Goal: Transaction & Acquisition: Purchase product/service

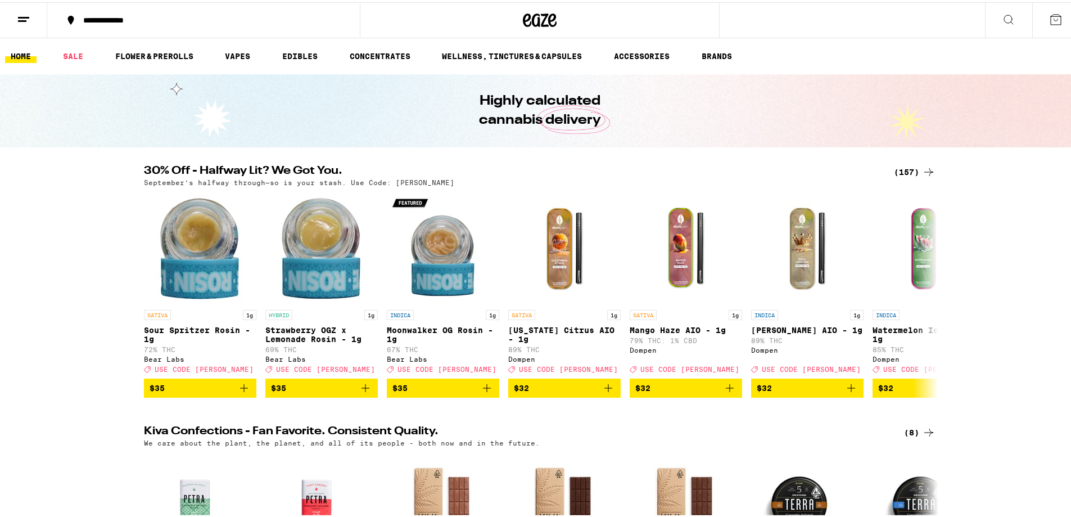
click at [19, 17] on icon at bounding box center [23, 17] width 13 height 13
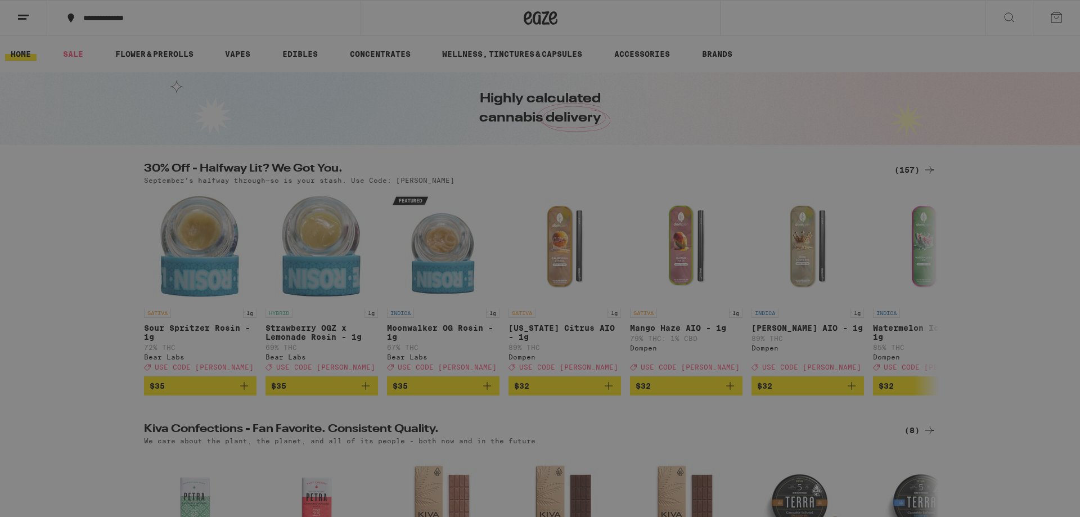
click at [124, 122] on div "Flower & Prerolls" at bounding box center [109, 123] width 105 height 13
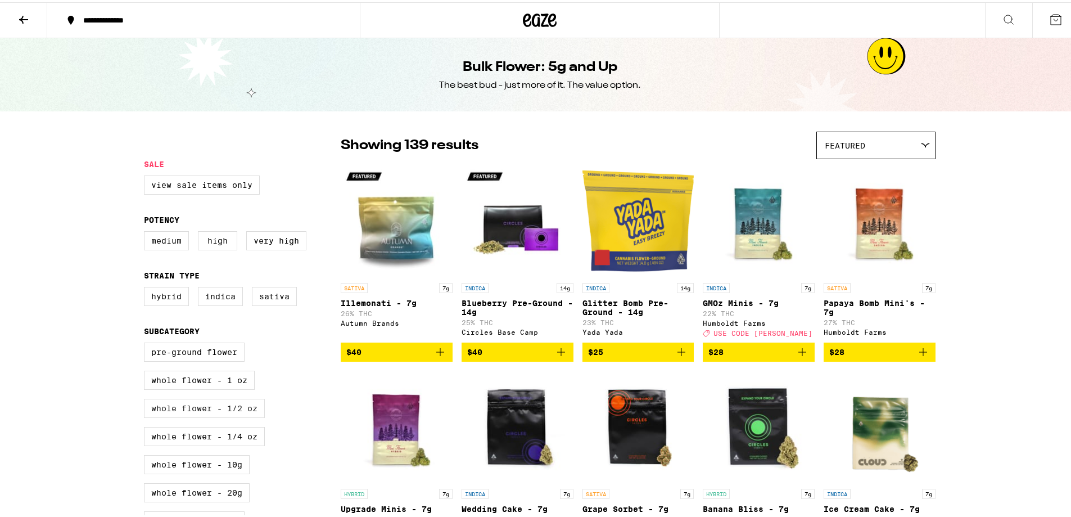
click at [220, 416] on label "Whole Flower - 1/2 oz" at bounding box center [204, 405] width 121 height 19
click at [147, 343] on input "Whole Flower - 1/2 oz" at bounding box center [146, 342] width 1 height 1
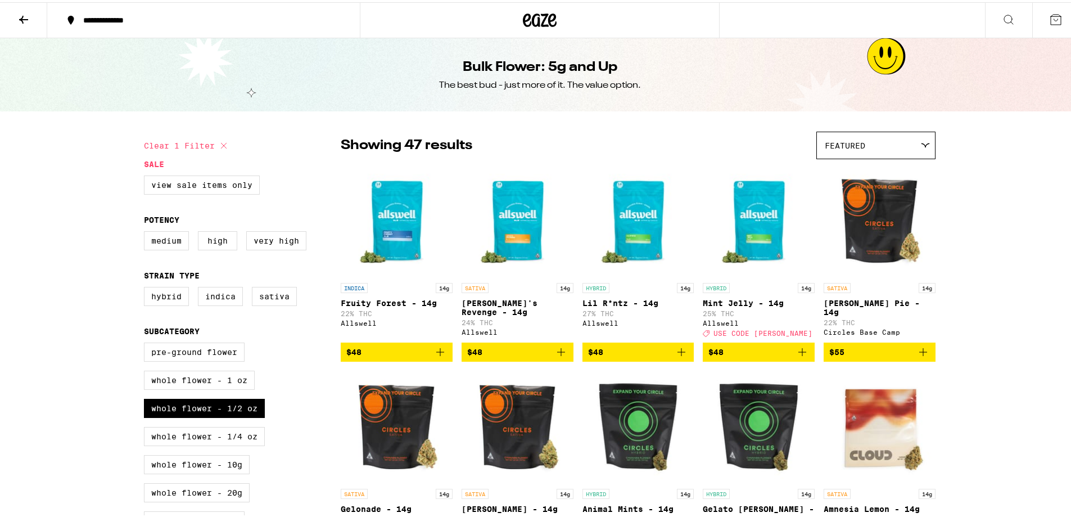
click at [720, 354] on span "$48" at bounding box center [716, 349] width 15 height 9
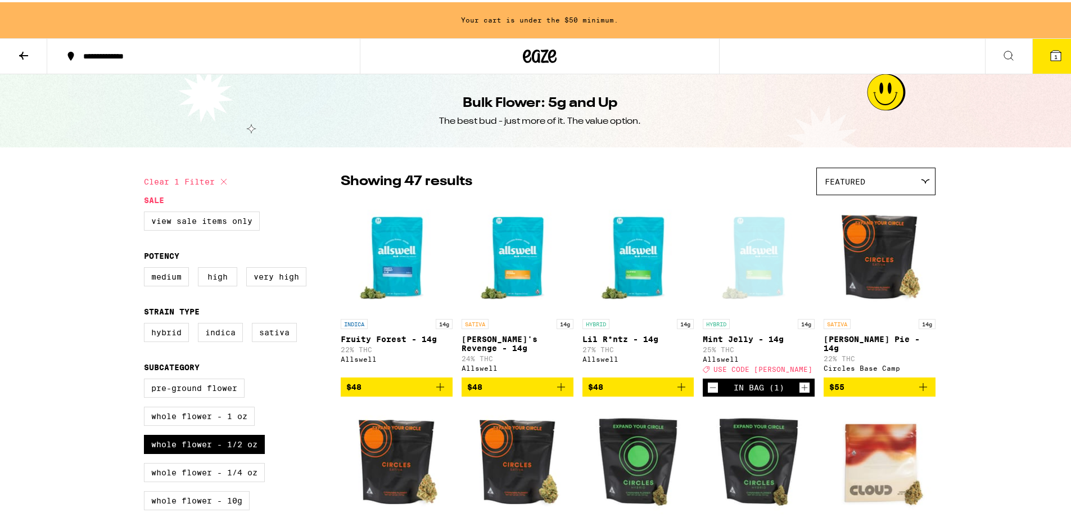
click at [708, 392] on icon "Decrement" at bounding box center [713, 385] width 10 height 13
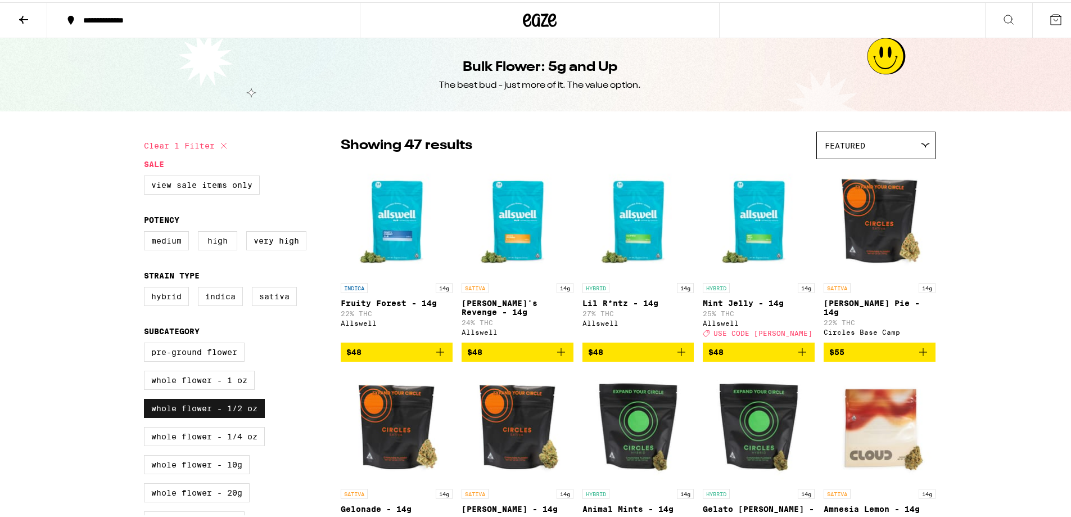
click at [160, 412] on label "Whole Flower - 1/2 oz" at bounding box center [204, 405] width 121 height 19
click at [147, 343] on input "Whole Flower - 1/2 oz" at bounding box center [146, 342] width 1 height 1
checkbox input "false"
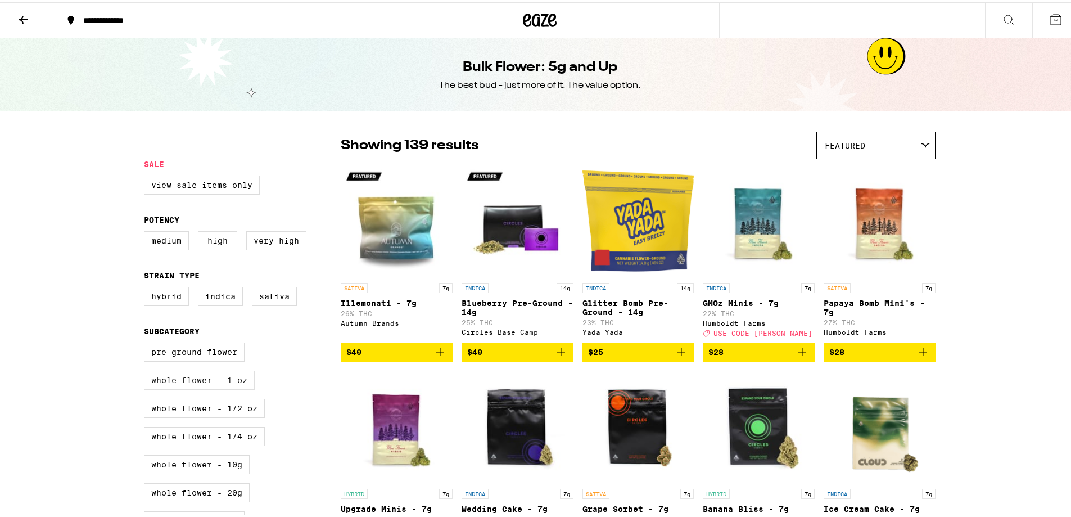
click at [165, 387] on label "Whole Flower - 1 oz" at bounding box center [199, 377] width 111 height 19
click at [147, 343] on input "Whole Flower - 1 oz" at bounding box center [146, 342] width 1 height 1
checkbox input "true"
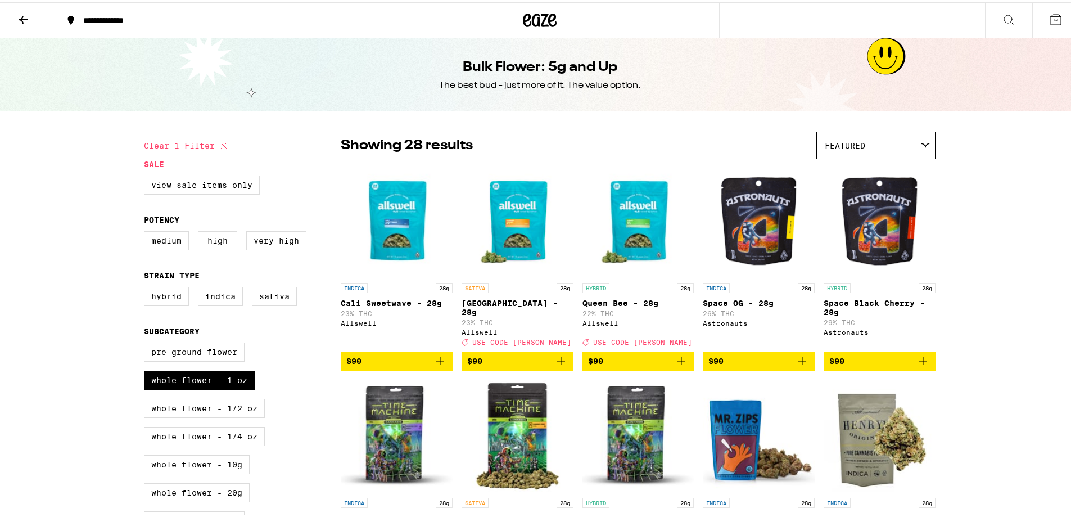
click at [561, 357] on icon "Add to bag" at bounding box center [561, 358] width 13 height 13
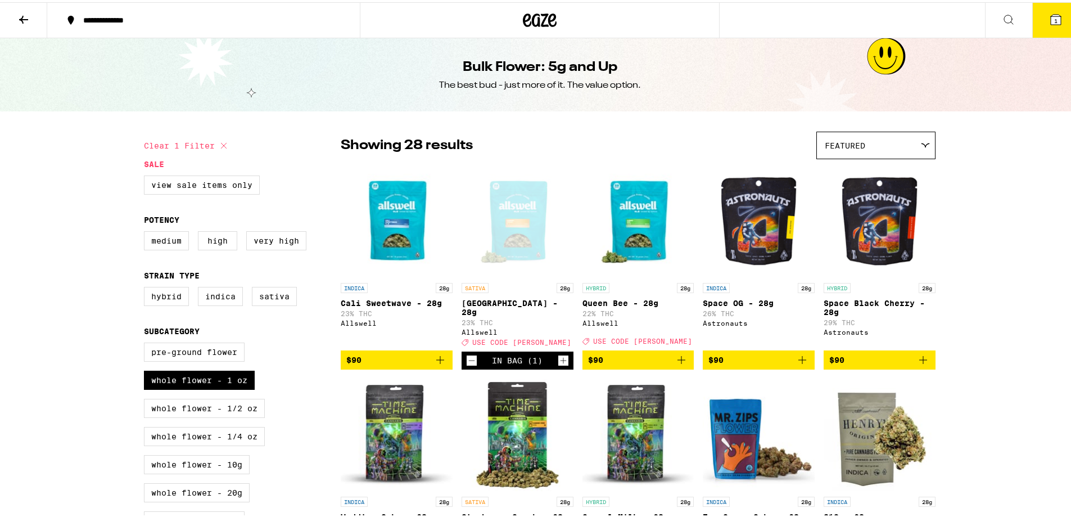
click at [1038, 33] on button "1" at bounding box center [1056, 18] width 47 height 35
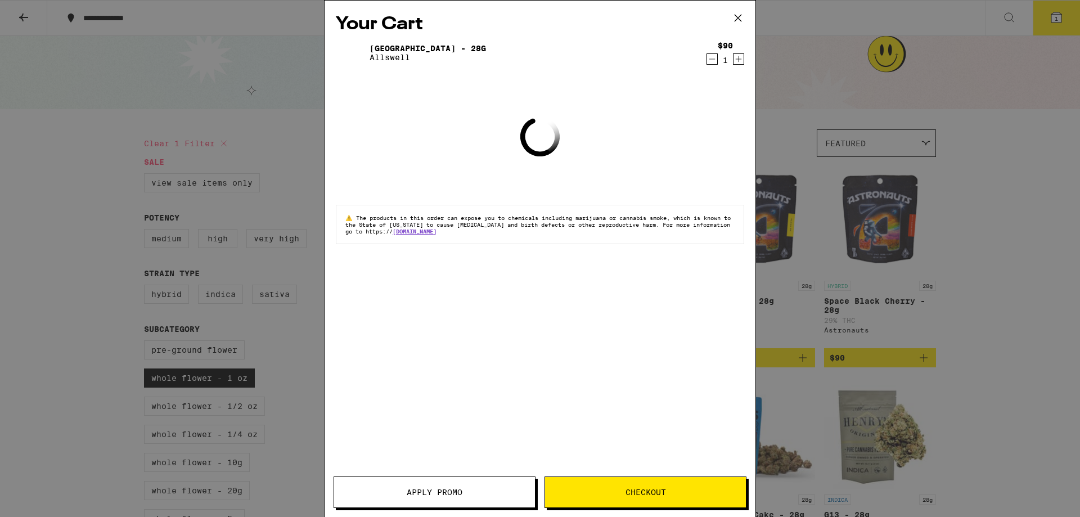
click at [420, 480] on button "Apply Promo" at bounding box center [435, 491] width 202 height 31
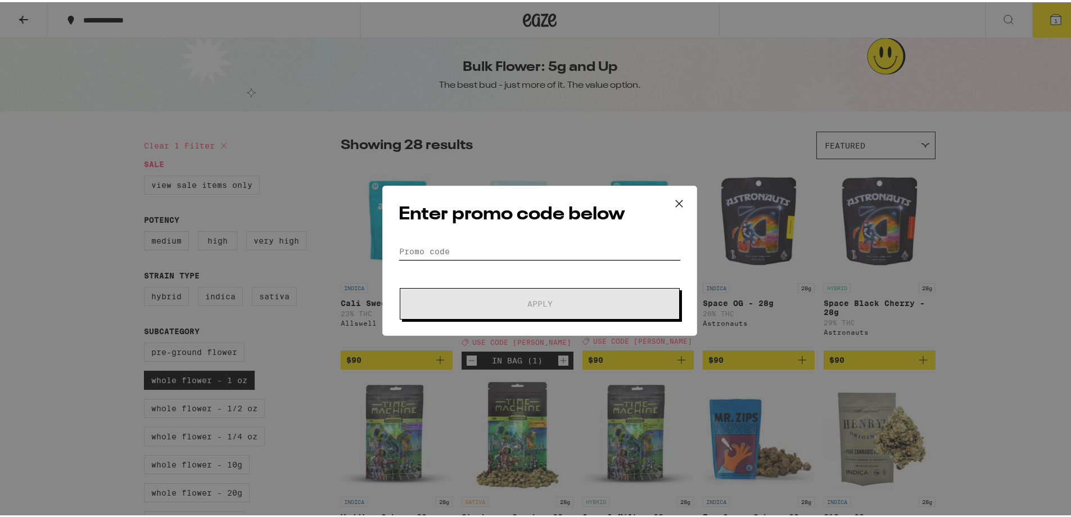
click at [547, 244] on input "Promo Code" at bounding box center [540, 249] width 282 height 17
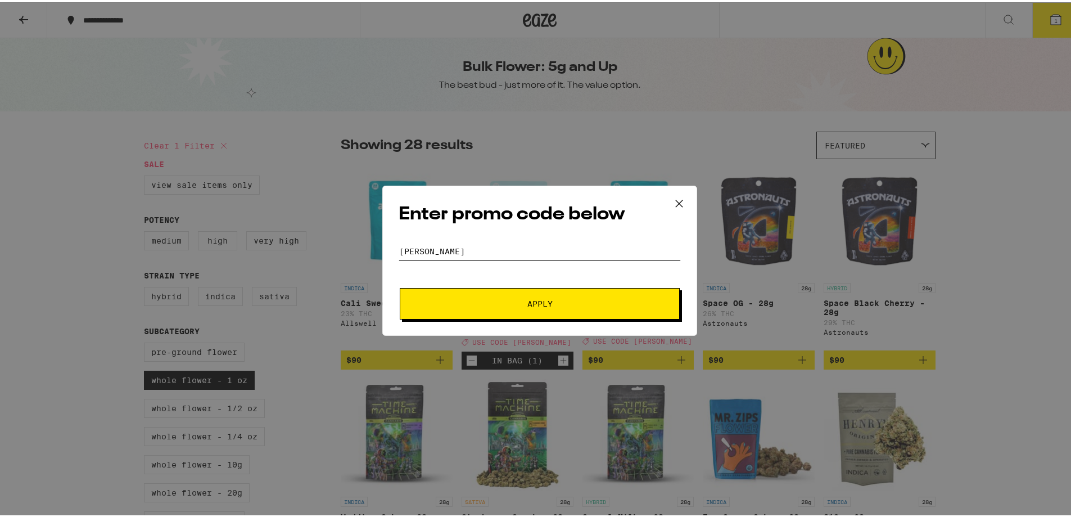
type input "[PERSON_NAME]"
click at [400, 286] on button "Apply" at bounding box center [540, 301] width 280 height 31
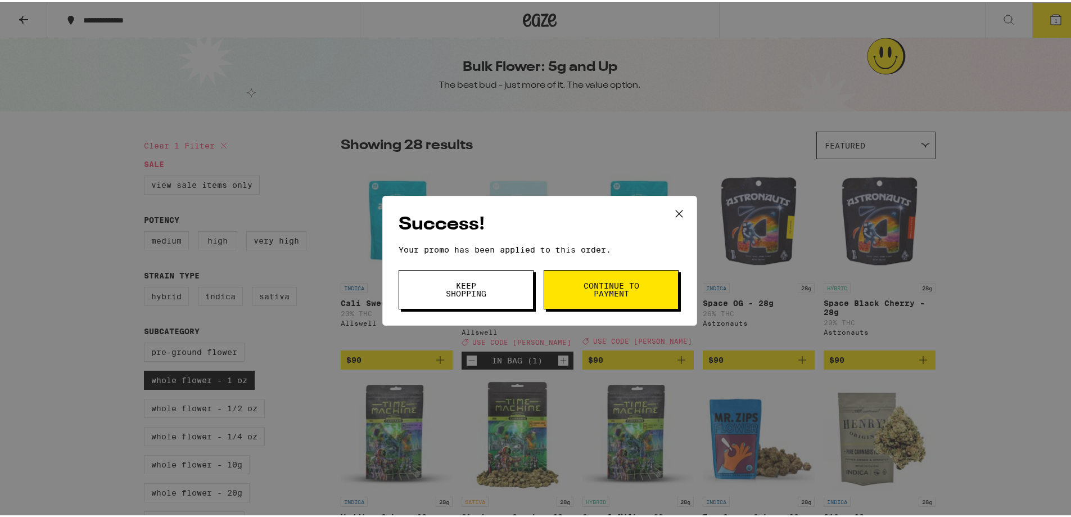
click at [571, 300] on button "Continue to payment" at bounding box center [611, 287] width 135 height 39
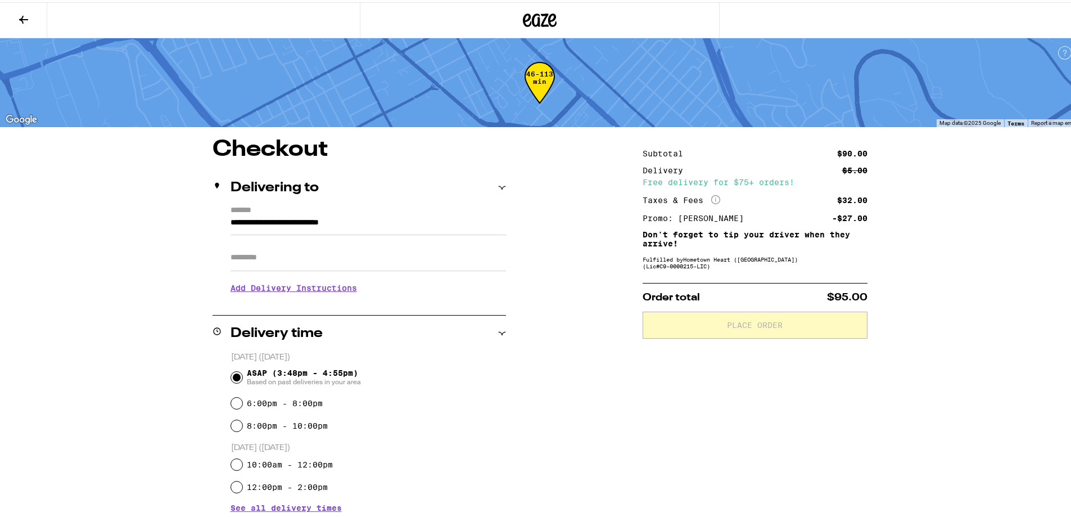
click at [411, 269] on input "Apt/Suite" at bounding box center [369, 255] width 276 height 27
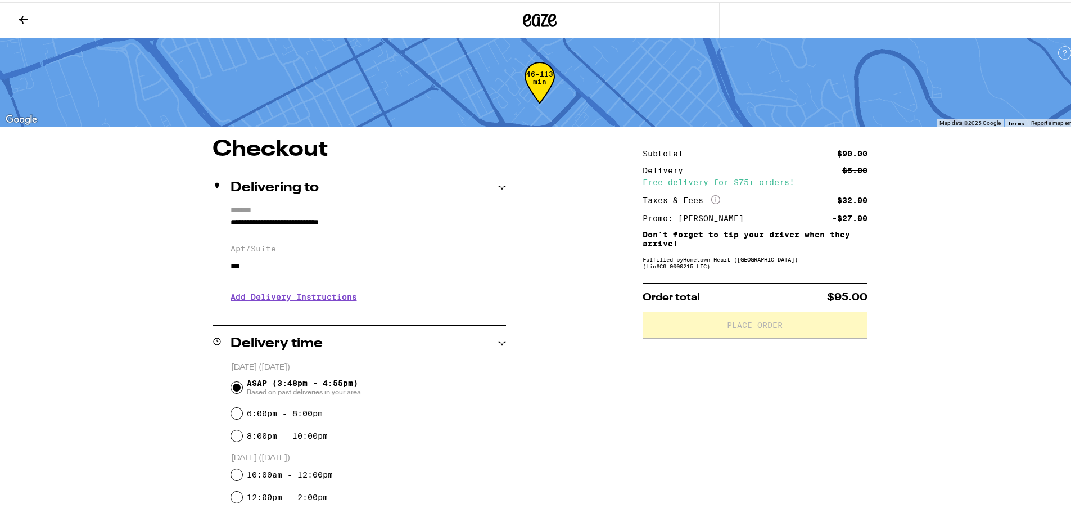
type input "***"
click at [340, 305] on h3 "Add Delivery Instructions" at bounding box center [369, 295] width 276 height 26
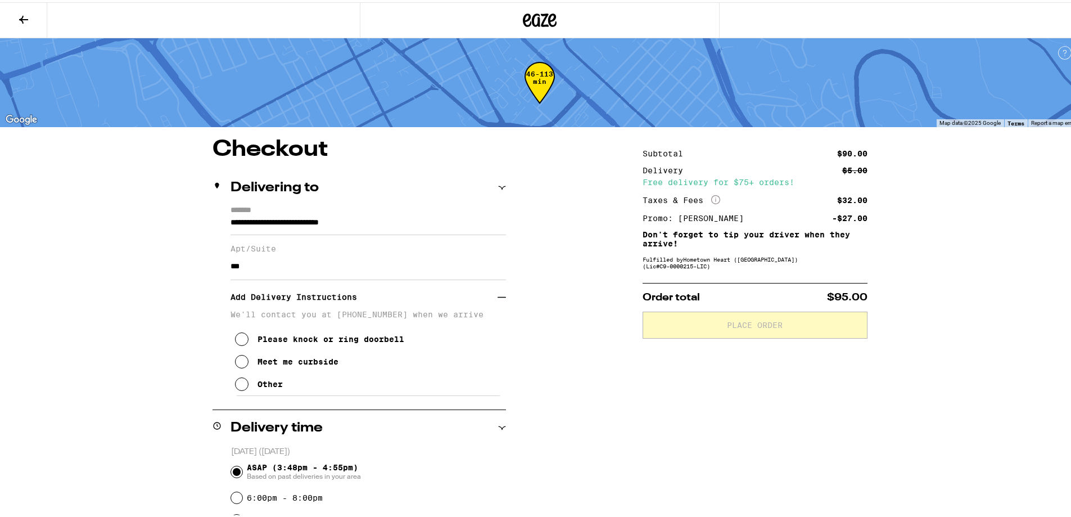
click at [258, 386] on div "Other" at bounding box center [270, 381] width 25 height 9
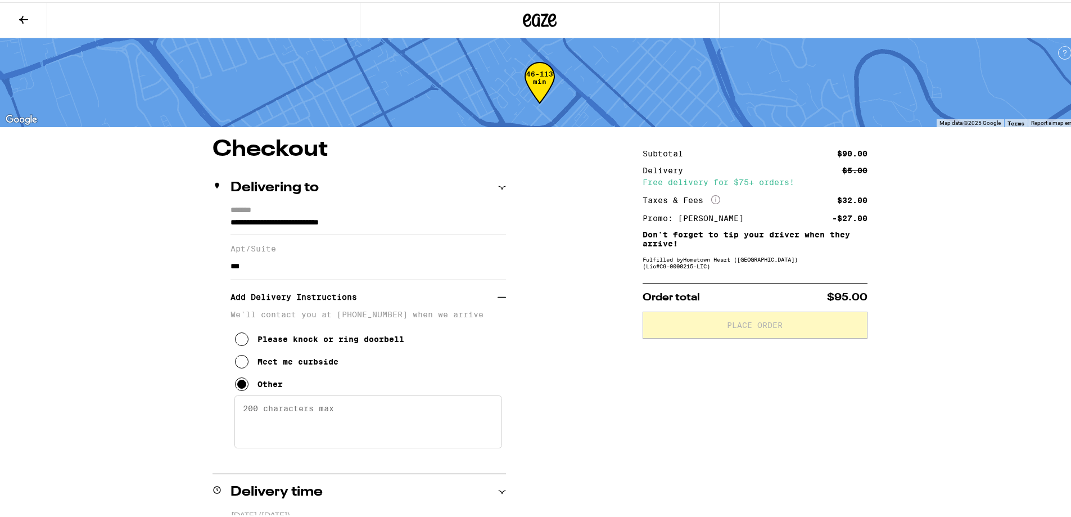
click at [285, 422] on textarea "Enter any other delivery instructions you want driver to know" at bounding box center [369, 419] width 268 height 53
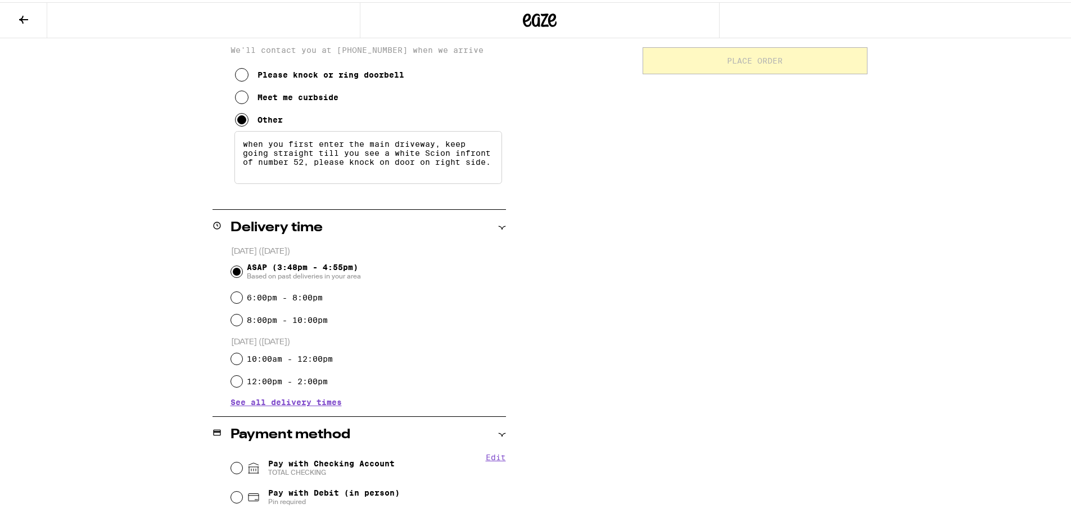
scroll to position [371, 0]
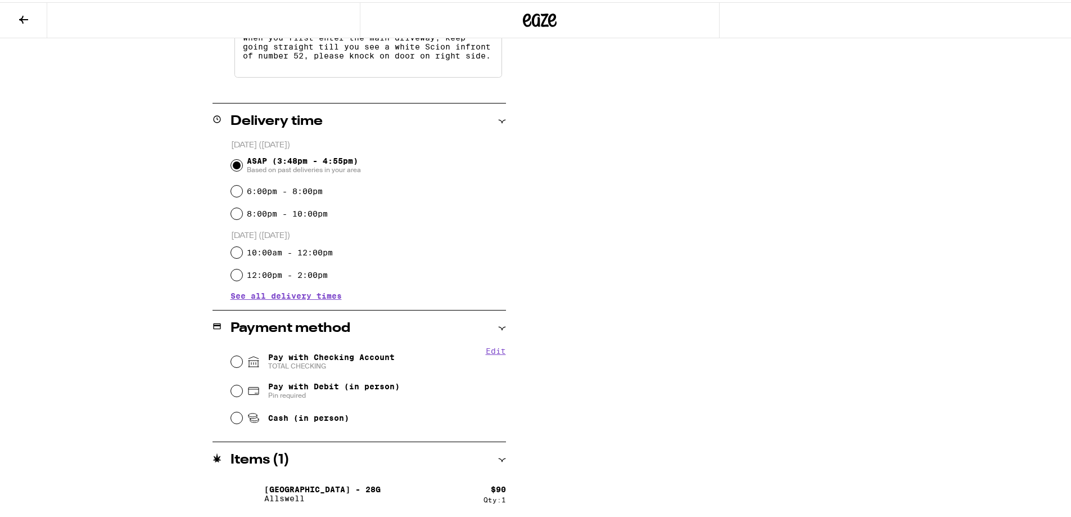
type textarea "when you first enter the main driveway, keep going straight till you see a whit…"
click at [331, 395] on span "Pin required" at bounding box center [334, 393] width 132 height 9
click at [242, 394] on input "Pay with Debit (in person) Pin required" at bounding box center [236, 388] width 11 height 11
radio input "true"
click at [341, 365] on span "TOTAL CHECKING" at bounding box center [331, 363] width 127 height 9
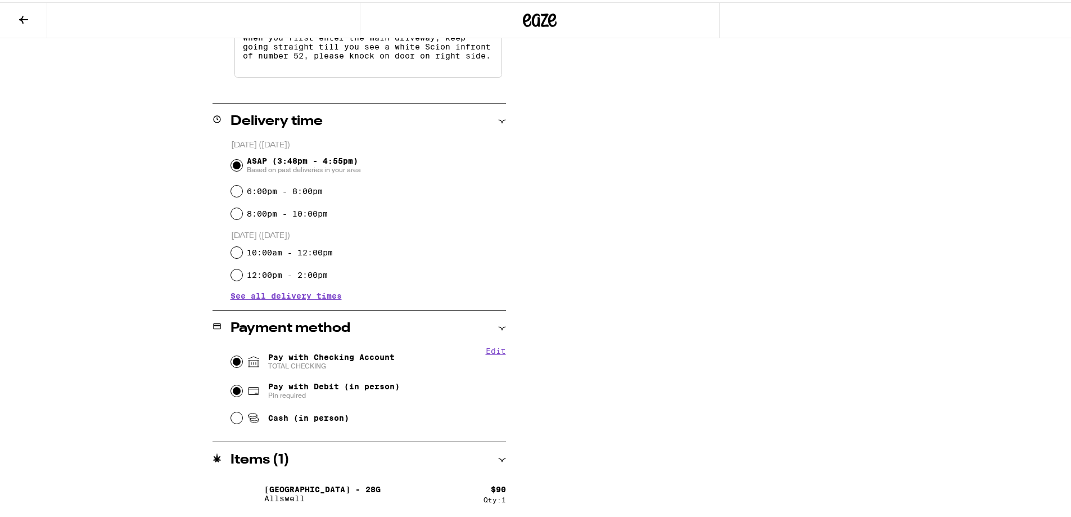
click at [242, 365] on input "Pay with Checking Account TOTAL CHECKING" at bounding box center [236, 359] width 11 height 11
radio input "true"
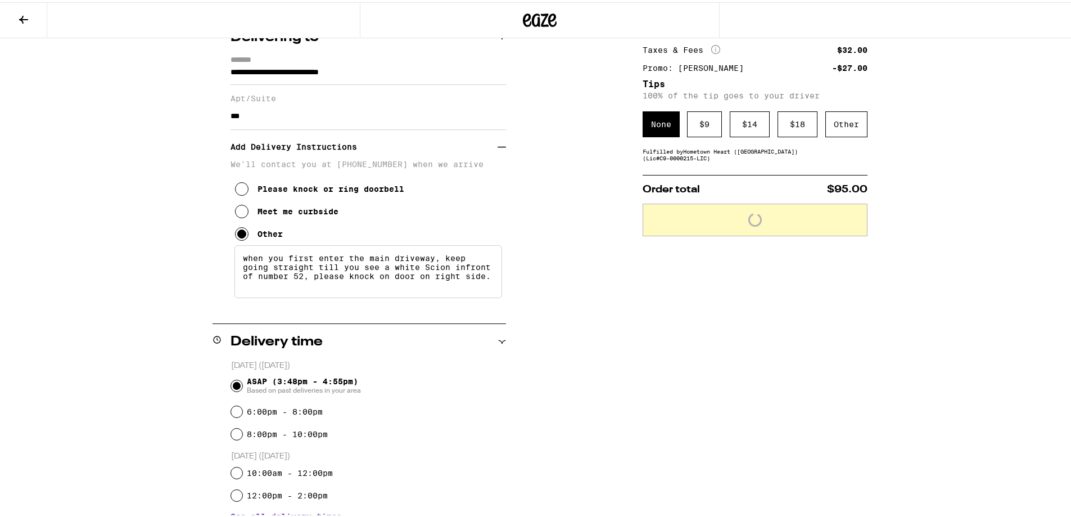
scroll to position [13, 0]
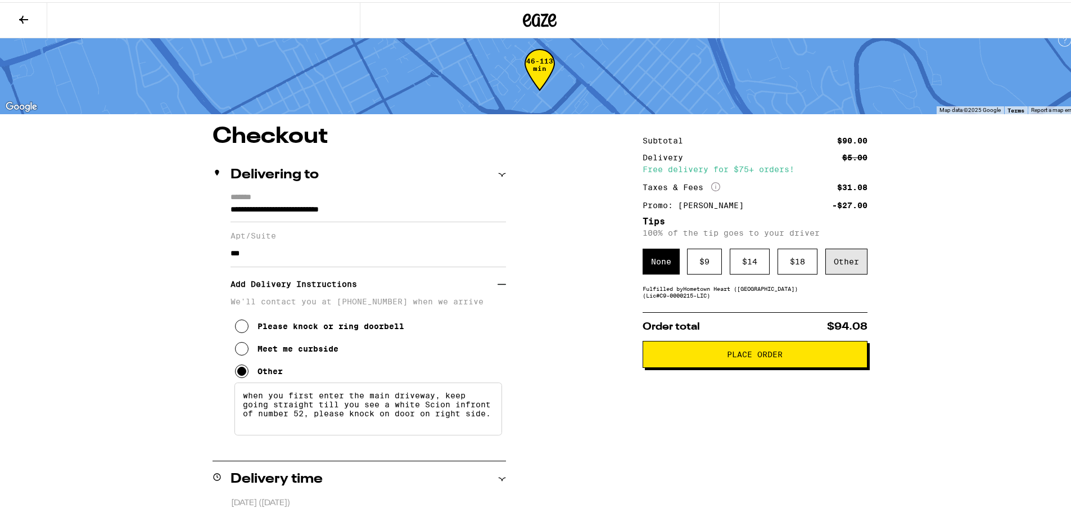
click at [840, 272] on div "Other" at bounding box center [847, 259] width 42 height 26
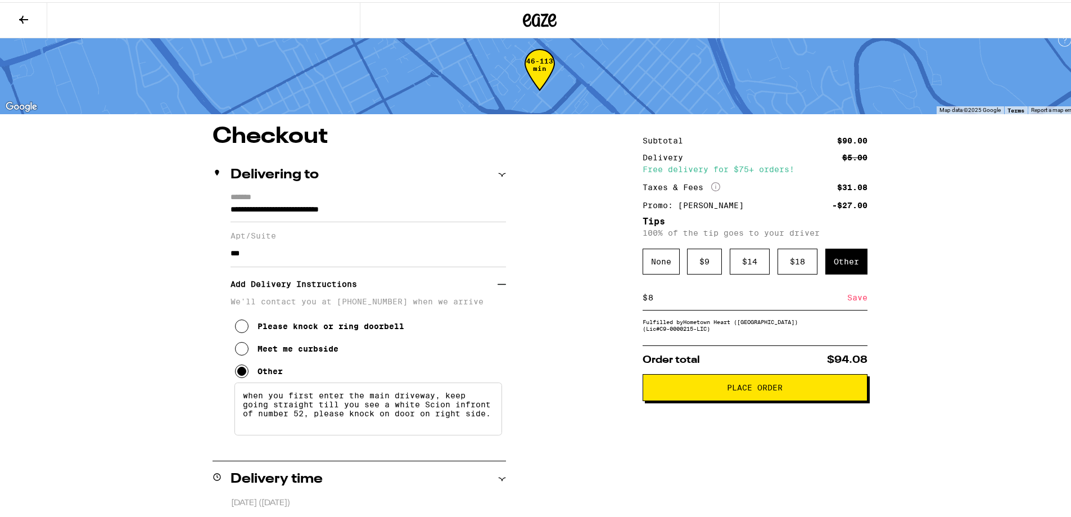
type input "8"
click at [854, 295] on div "Save" at bounding box center [858, 295] width 20 height 25
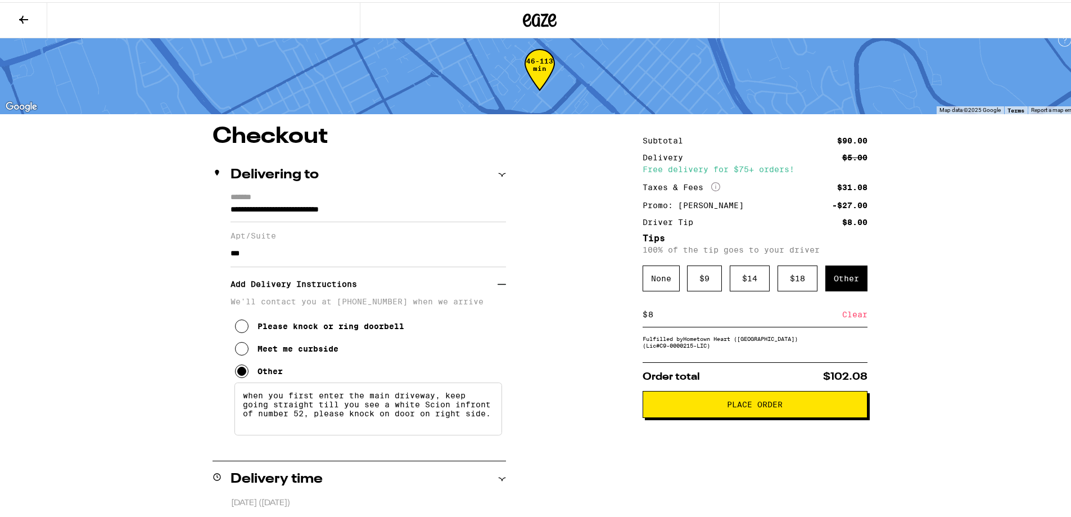
click at [754, 405] on span "Place Order" at bounding box center [755, 402] width 56 height 8
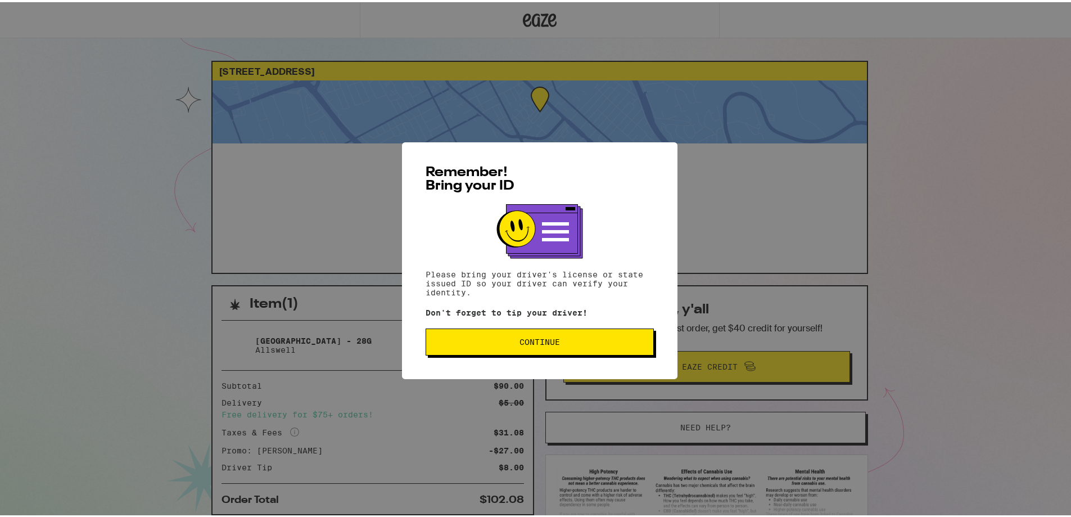
click at [512, 337] on button "Continue" at bounding box center [540, 339] width 228 height 27
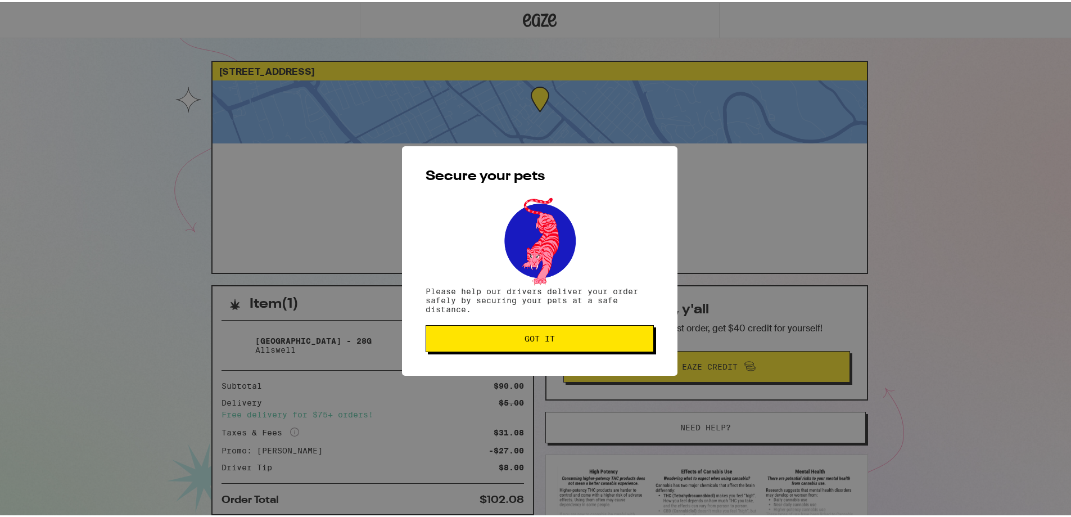
click at [512, 337] on span "Got it" at bounding box center [539, 336] width 209 height 8
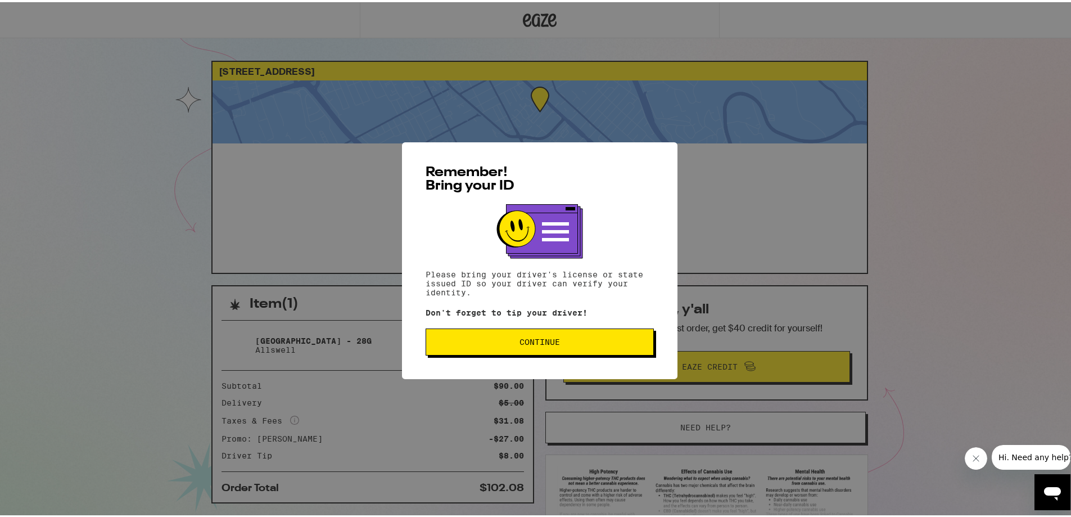
click at [546, 344] on span "Continue" at bounding box center [540, 340] width 40 height 8
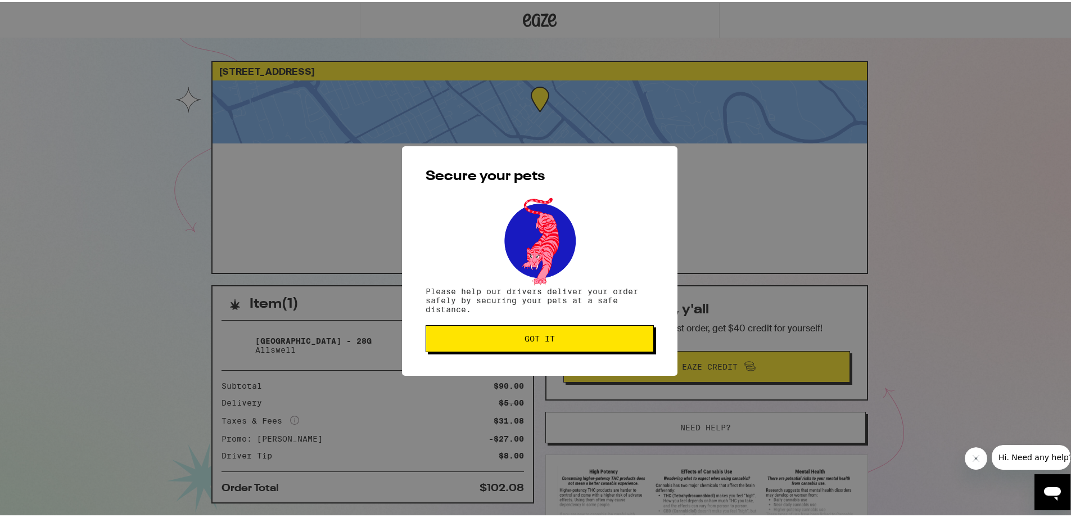
click at [524, 350] on button "Got it" at bounding box center [540, 336] width 228 height 27
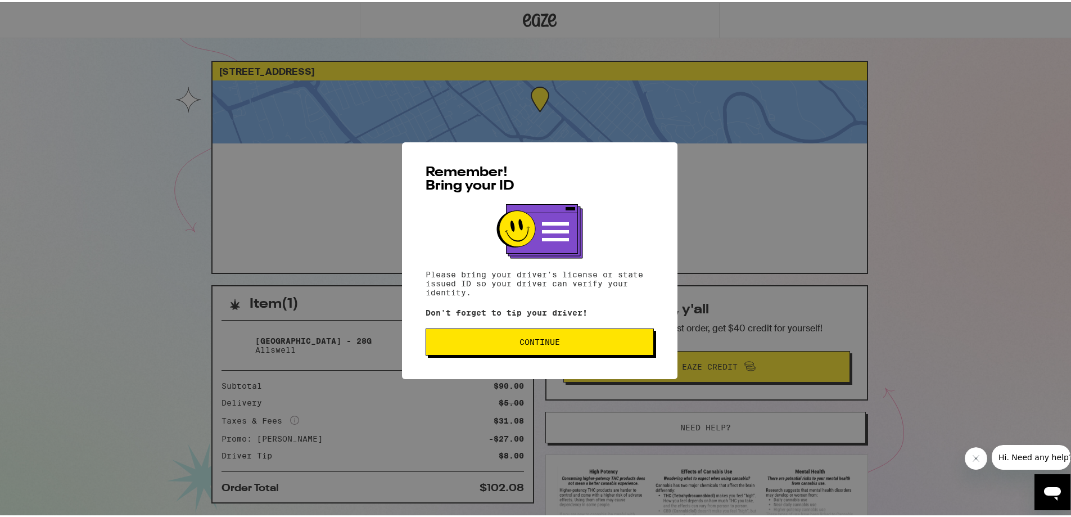
click at [576, 341] on span "Continue" at bounding box center [539, 340] width 209 height 8
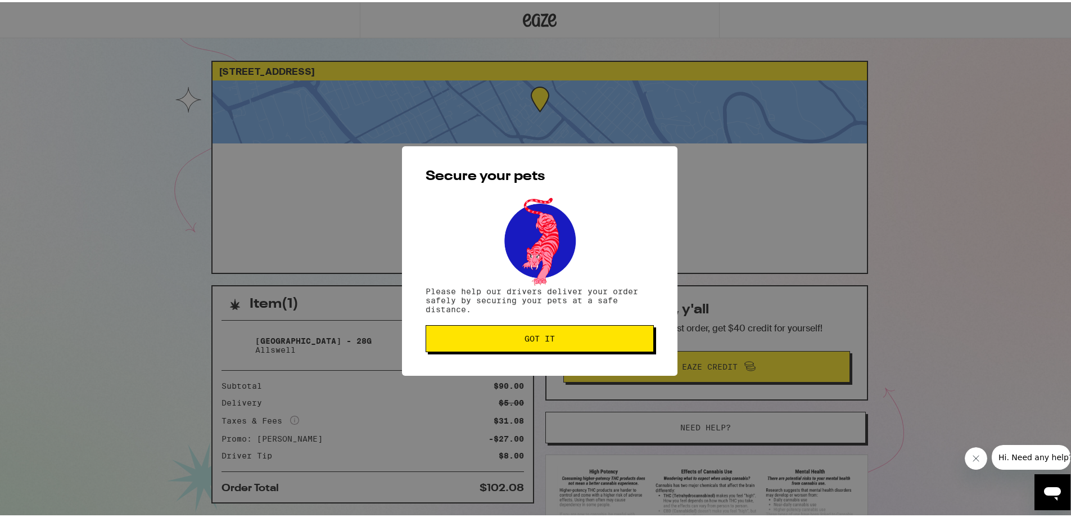
click at [576, 340] on span "Got it" at bounding box center [539, 336] width 209 height 8
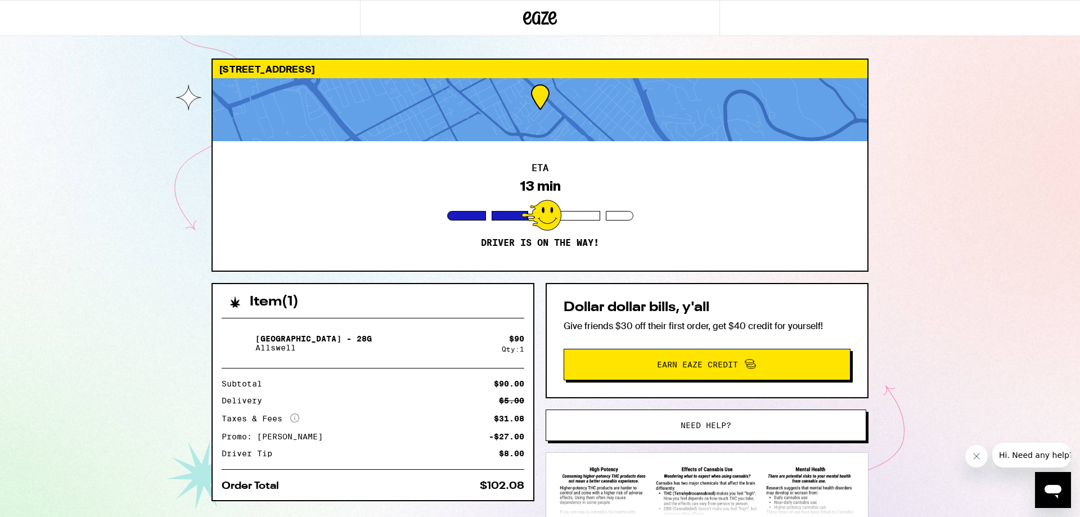
click at [142, 231] on div "2399 E 14th St San Leandro 94577 ETA 13 min Driver is on the way! Item ( 1 ) Ga…" at bounding box center [540, 306] width 1080 height 613
